Goal: Task Accomplishment & Management: Manage account settings

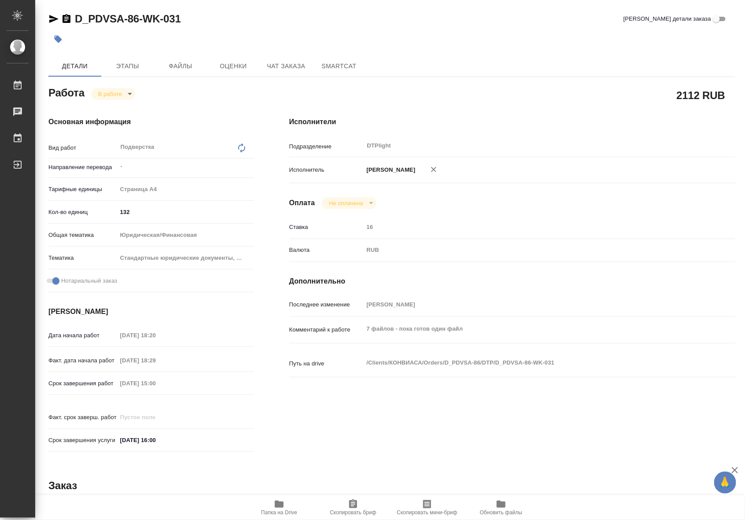
click at [282, 502] on icon "button" at bounding box center [279, 504] width 9 height 7
click at [503, 421] on div "Исполнители Подразделение DTPlight ​ Исполнитель Риянова Анна Александровна Опл…" at bounding box center [512, 287] width 481 height 376
click at [276, 508] on icon "button" at bounding box center [279, 504] width 11 height 11
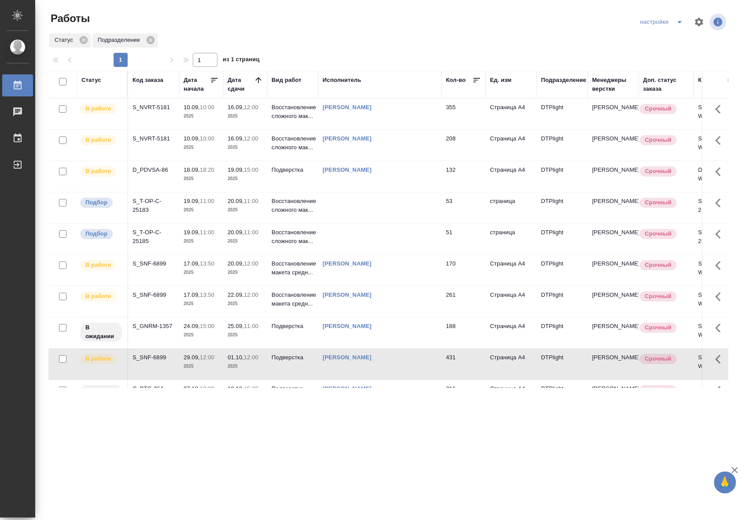
click at [259, 177] on p "2025" at bounding box center [245, 178] width 35 height 9
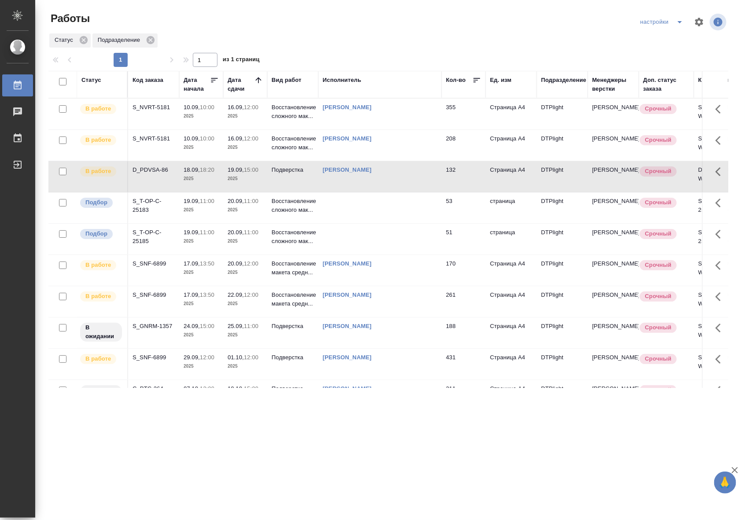
click at [259, 177] on p "2025" at bounding box center [245, 178] width 35 height 9
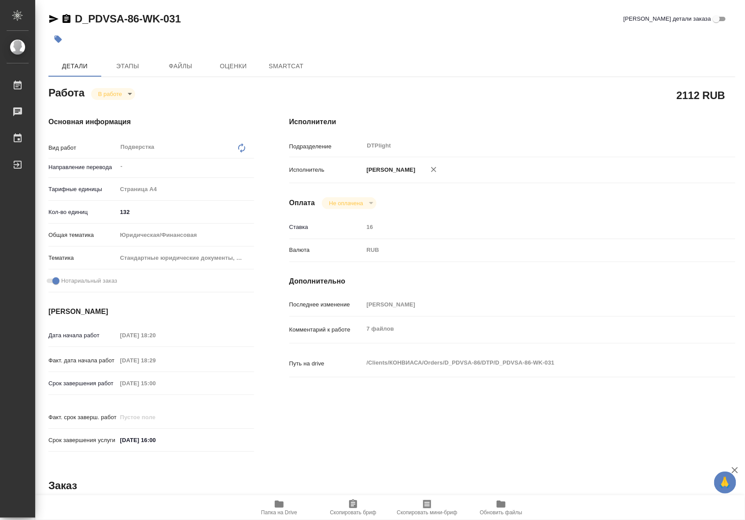
type textarea "x"
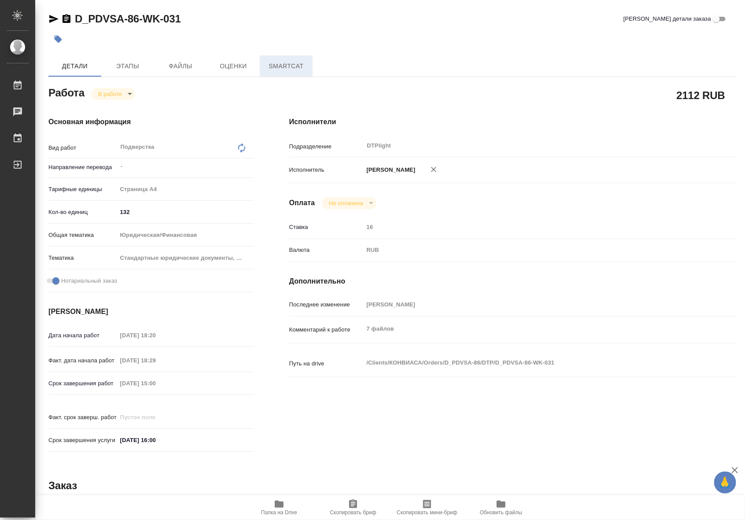
type textarea "x"
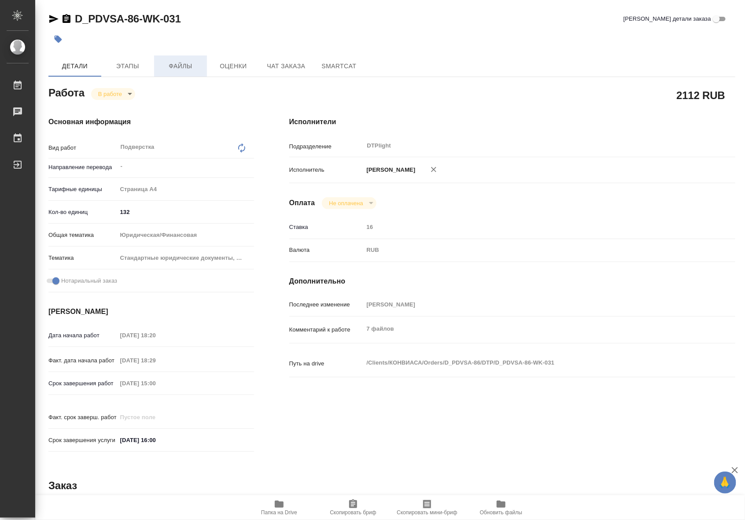
type textarea "x"
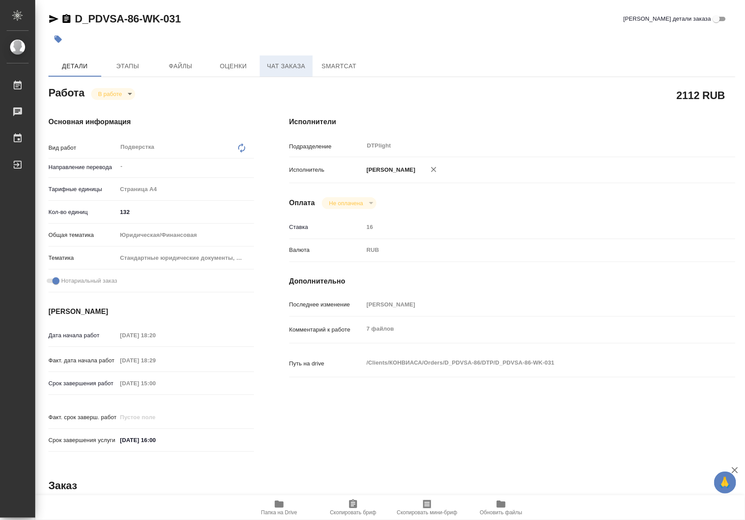
type textarea "x"
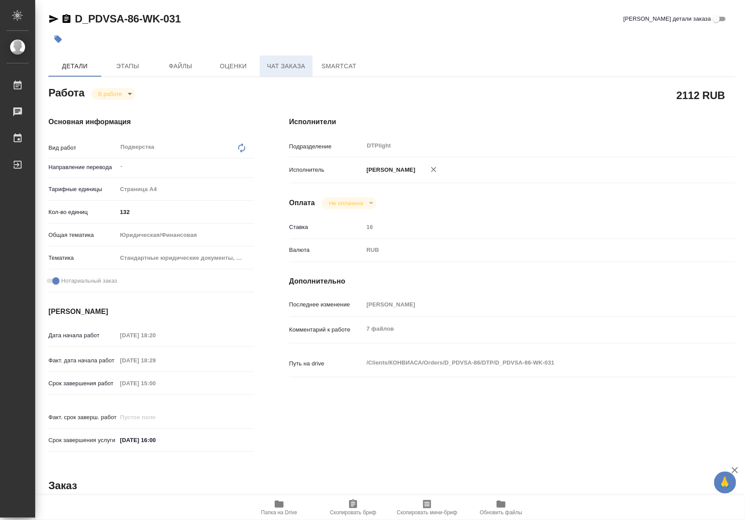
click at [278, 63] on span "Чат заказа" at bounding box center [286, 66] width 42 height 11
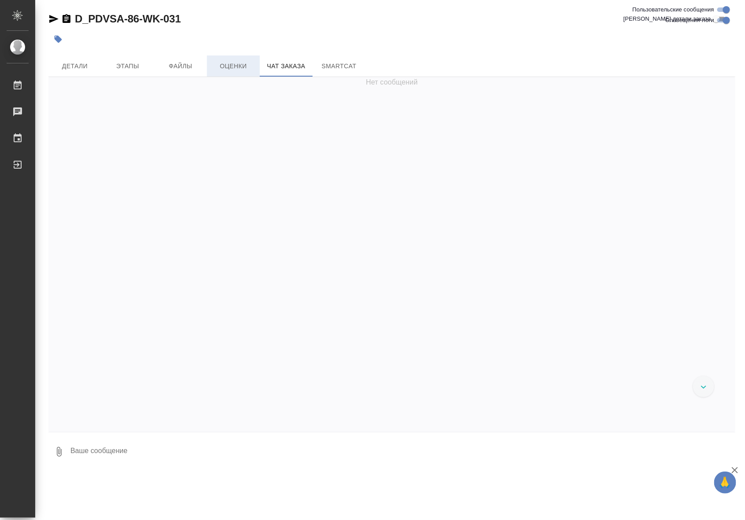
click at [237, 63] on span "Оценки" at bounding box center [233, 66] width 42 height 11
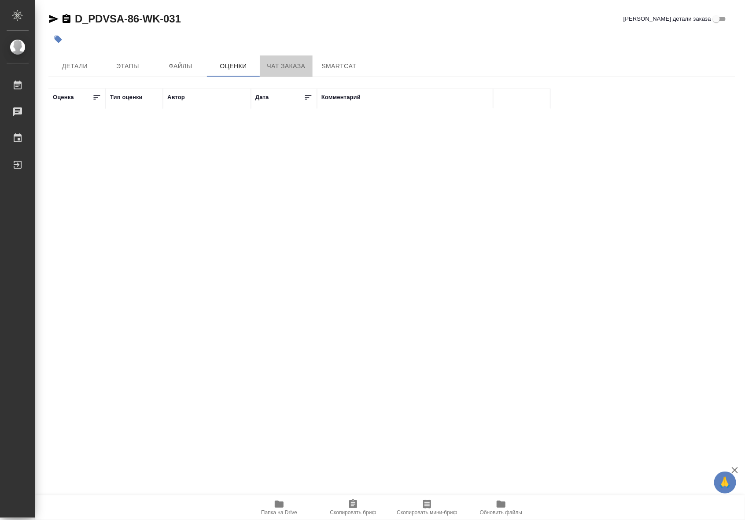
click at [276, 67] on span "Чат заказа" at bounding box center [286, 66] width 42 height 11
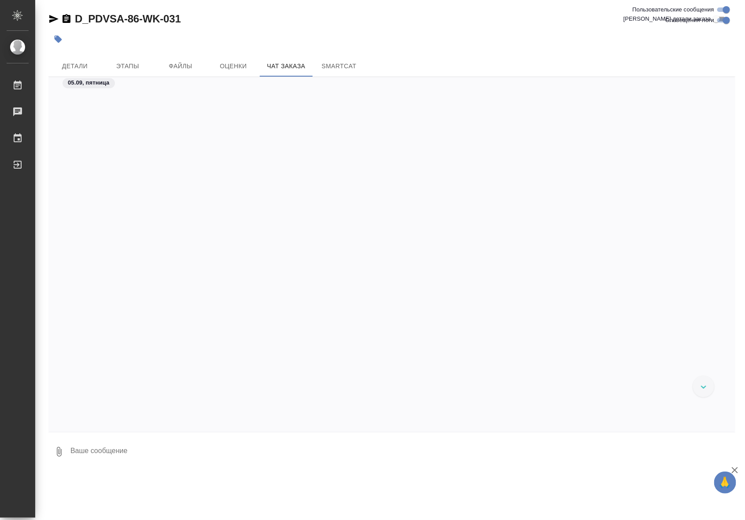
scroll to position [7138, 0]
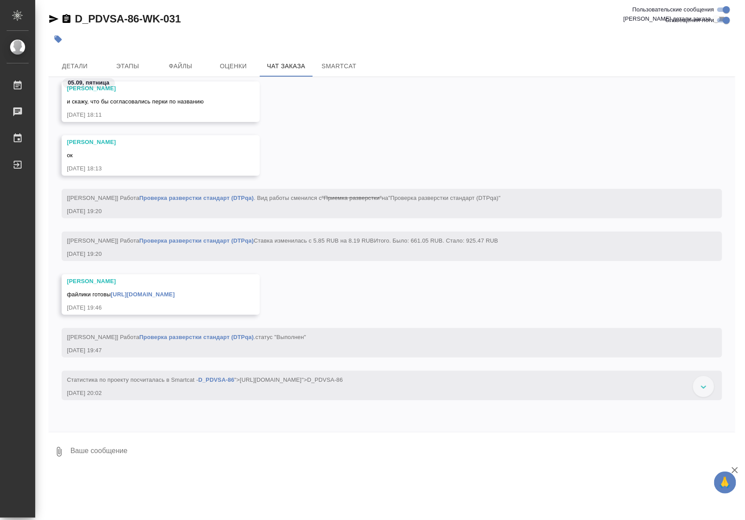
click at [617, 137] on div "Заборова Александра ок 05.09.25, 18:13" at bounding box center [391, 162] width 687 height 54
click at [533, 149] on div "Заборова Александра ок 05.09.25, 18:13" at bounding box center [391, 162] width 687 height 54
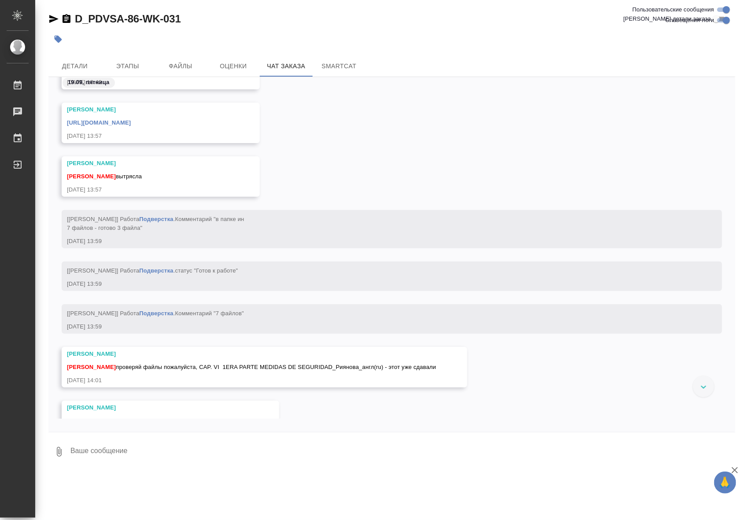
scroll to position [17282, 0]
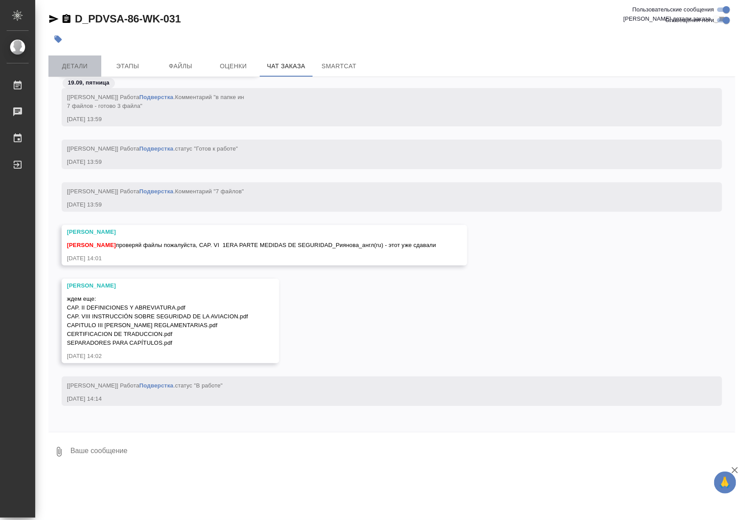
click at [87, 65] on span "Детали" at bounding box center [75, 66] width 42 height 11
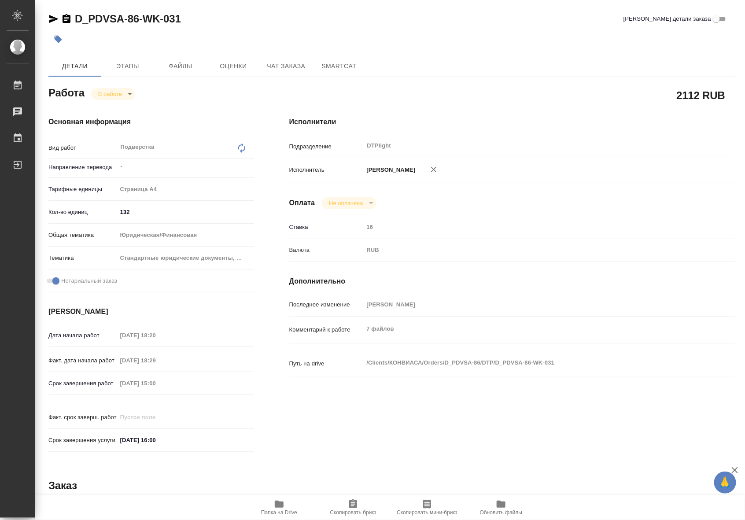
type textarea "x"
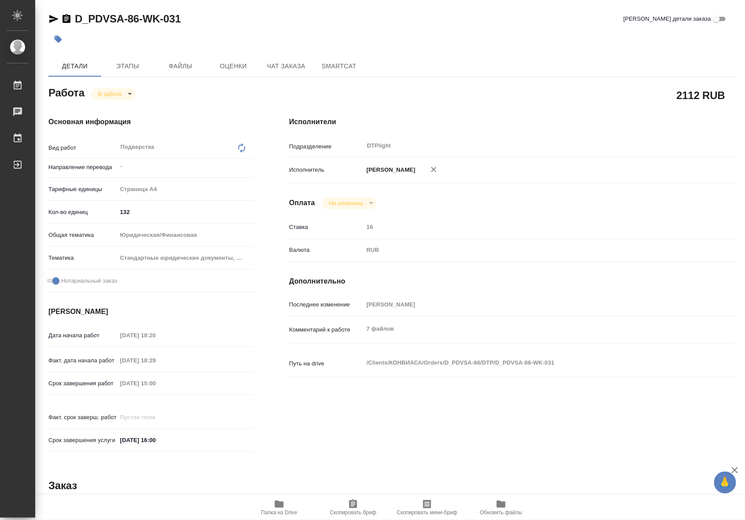
type textarea "x"
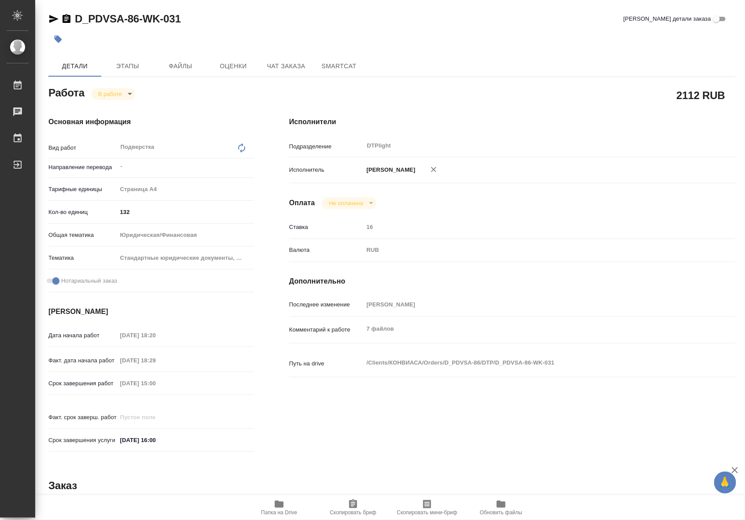
type textarea "x"
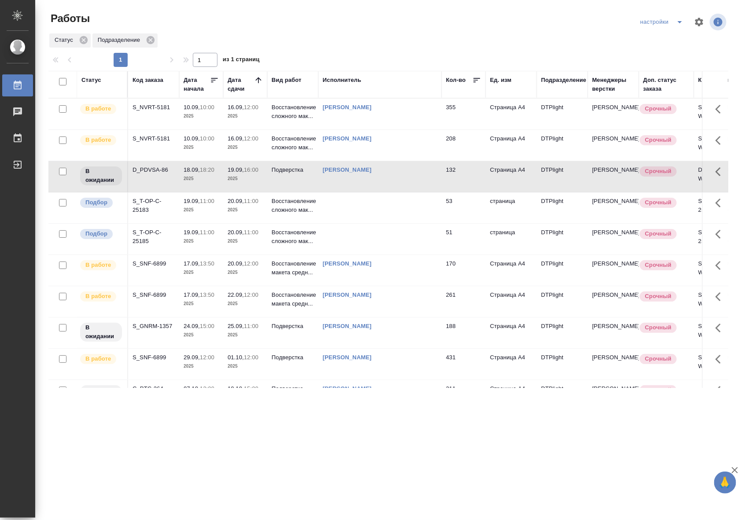
click at [264, 179] on td "19.09, 16:00 2025" at bounding box center [245, 176] width 44 height 31
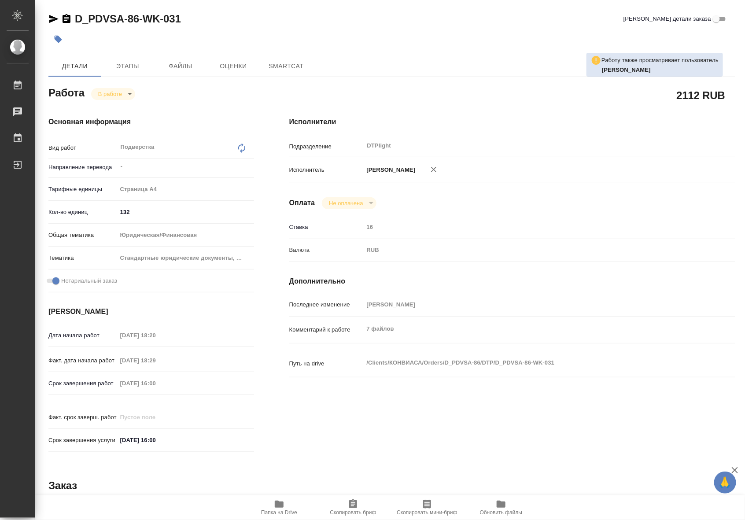
type textarea "x"
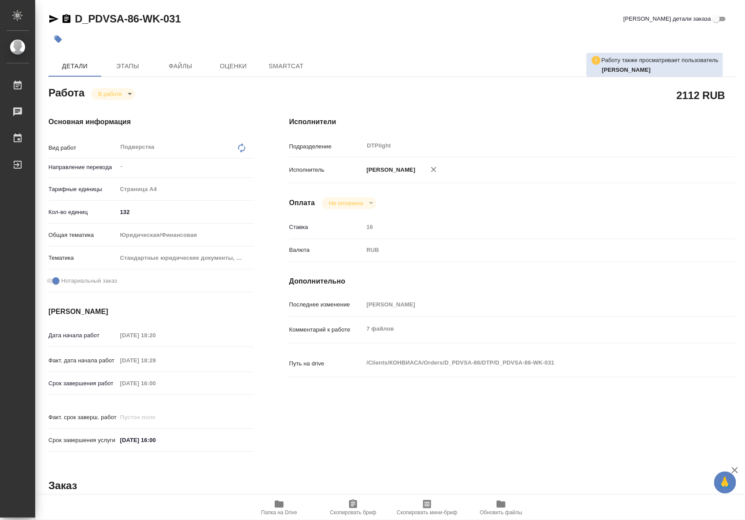
type textarea "x"
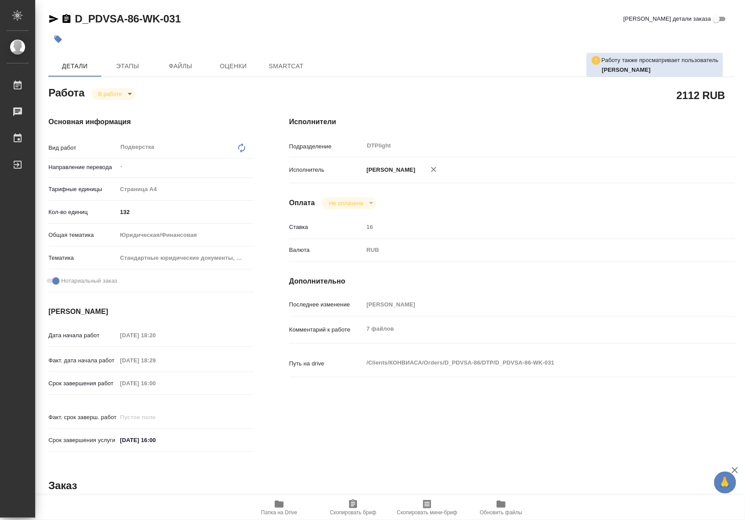
type textarea "x"
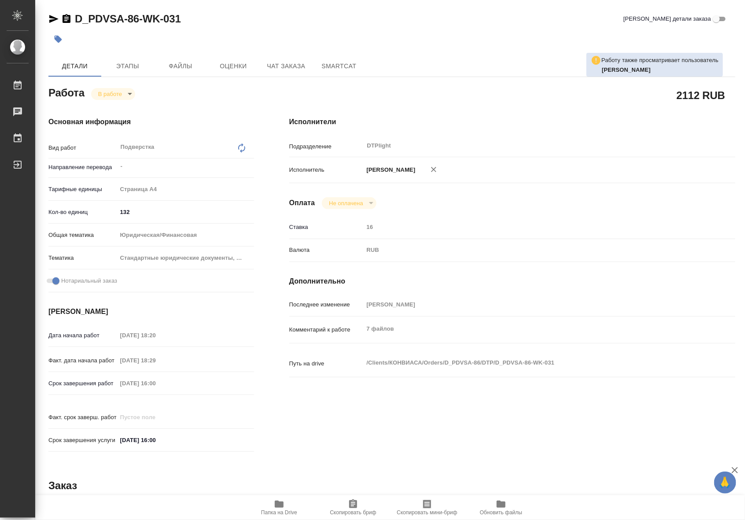
type textarea "x"
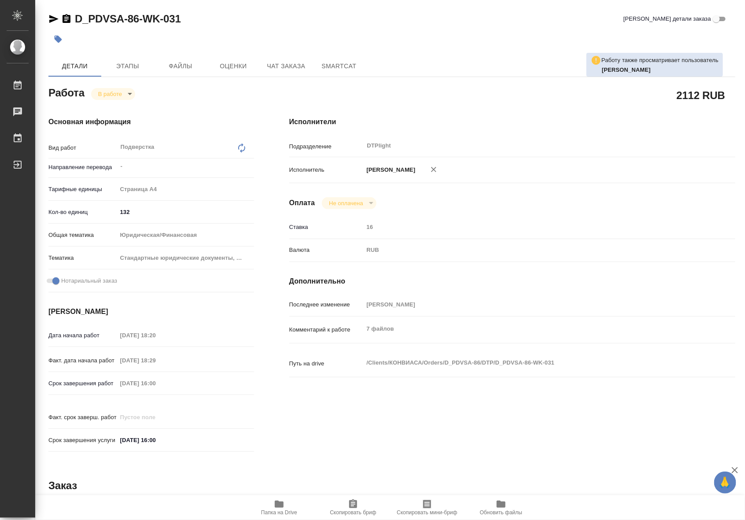
click at [113, 98] on body "🙏 .cls-1 fill:#fff; AWATERA Riianova Anna Работы Чаты График Выйти D_PDVSA-86-W…" at bounding box center [372, 260] width 745 height 520
type textarea "x"
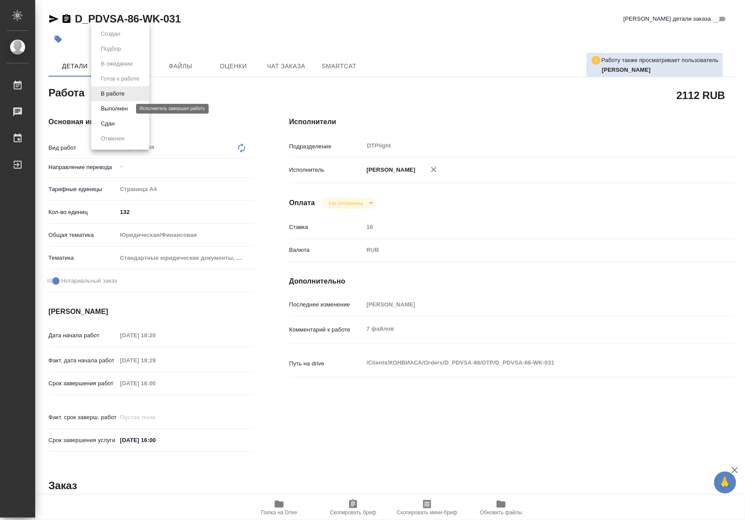
type textarea "x"
click at [112, 109] on button "Выполнен" at bounding box center [114, 109] width 32 height 10
type textarea "x"
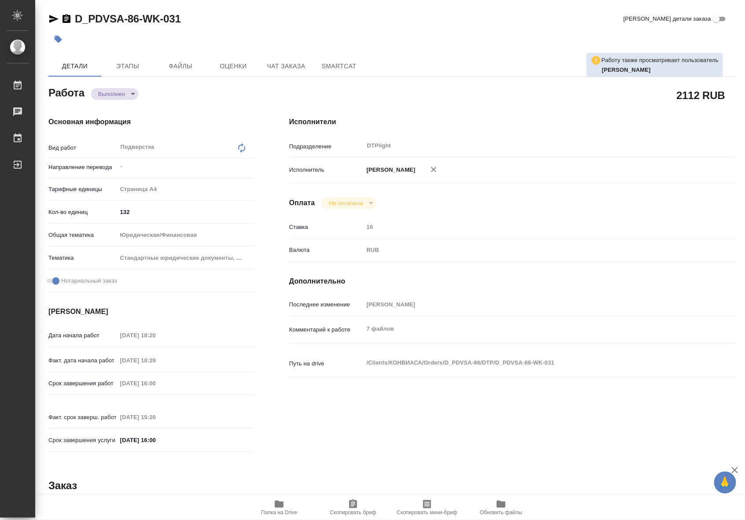
type textarea "x"
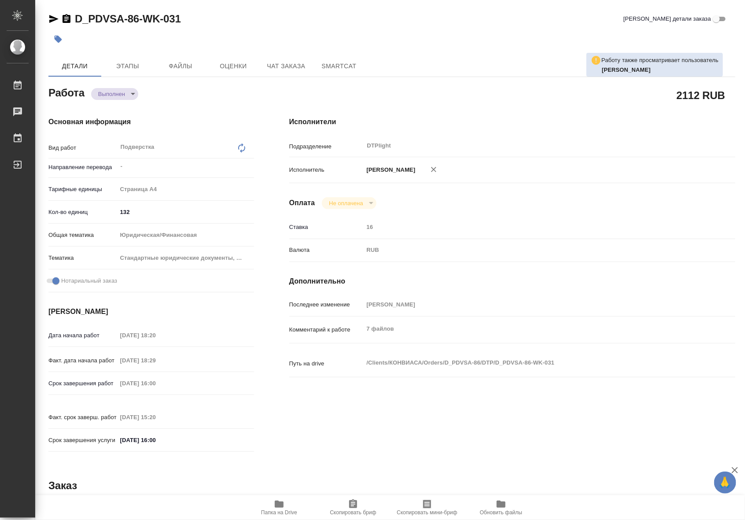
type textarea "x"
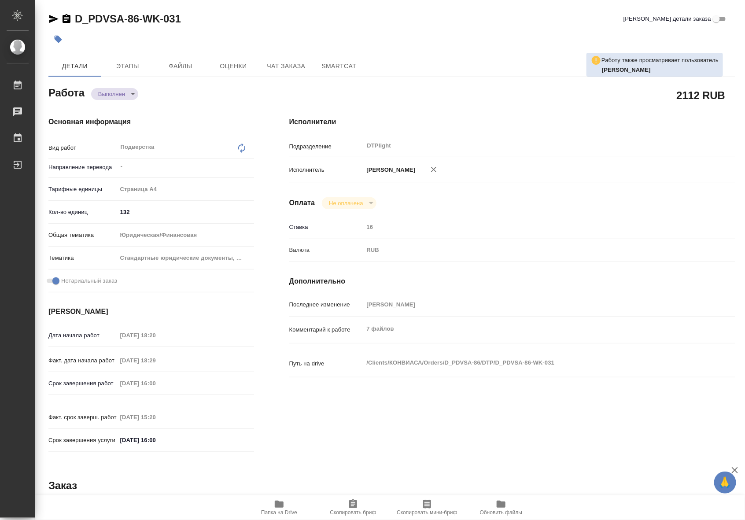
type textarea "x"
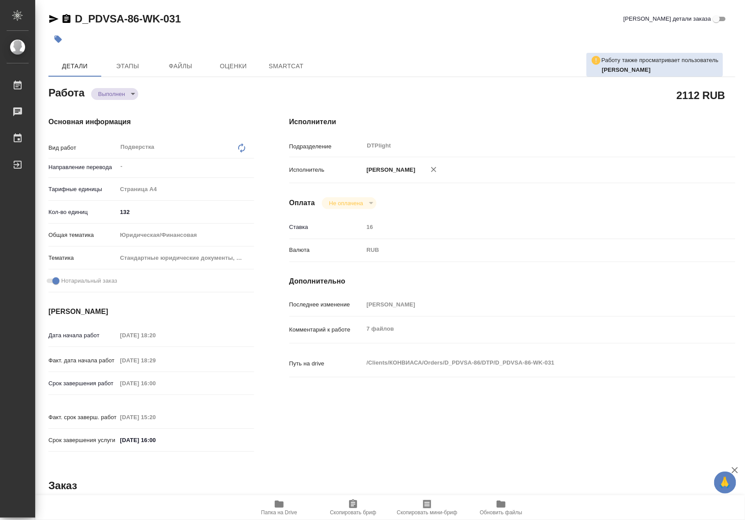
type textarea "x"
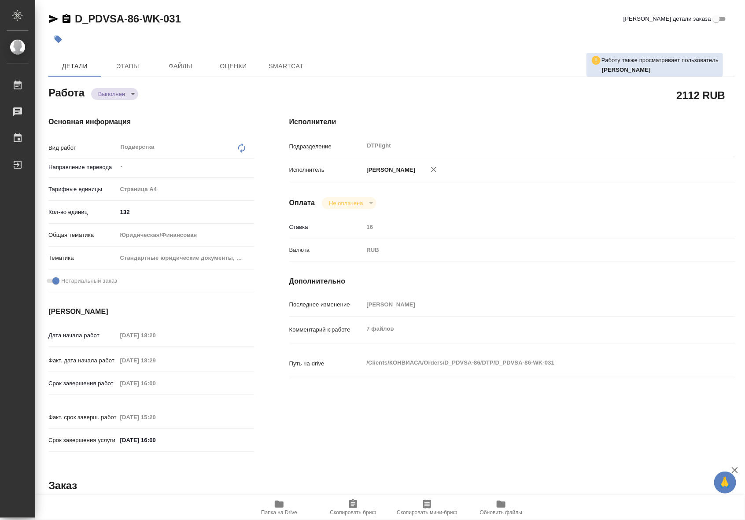
type textarea "x"
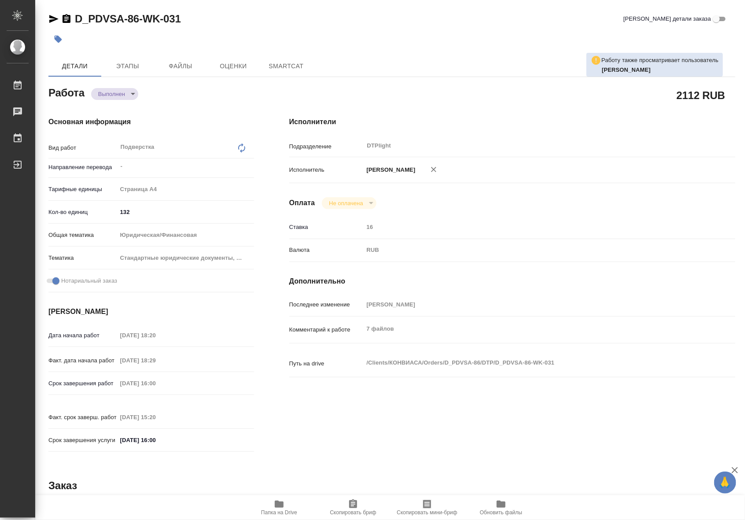
type textarea "x"
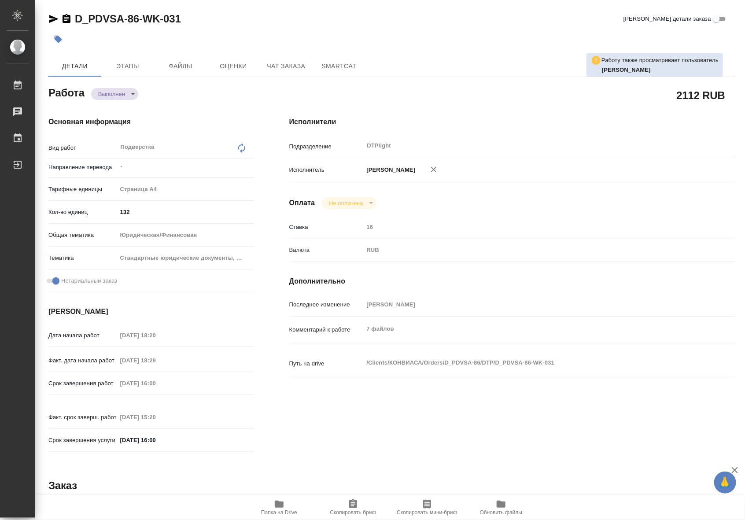
type textarea "x"
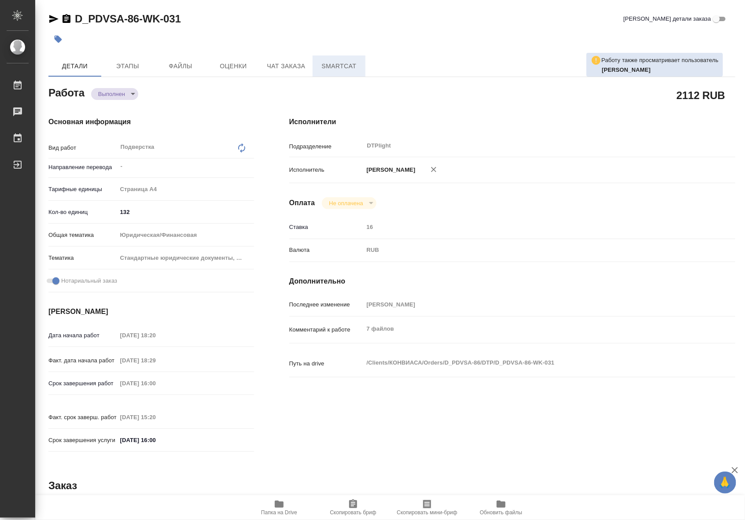
type textarea "x"
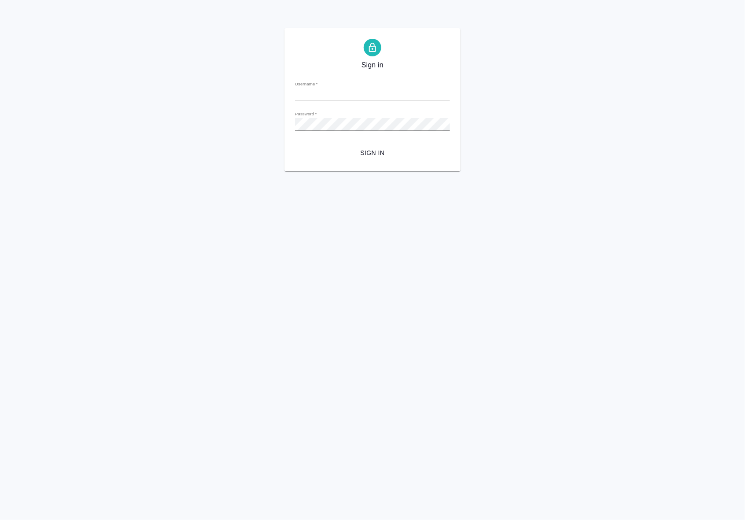
type input "[EMAIL_ADDRESS][DOMAIN_NAME]"
click at [366, 151] on span "Sign in" at bounding box center [372, 153] width 141 height 11
